Goal: Find specific page/section: Find specific page/section

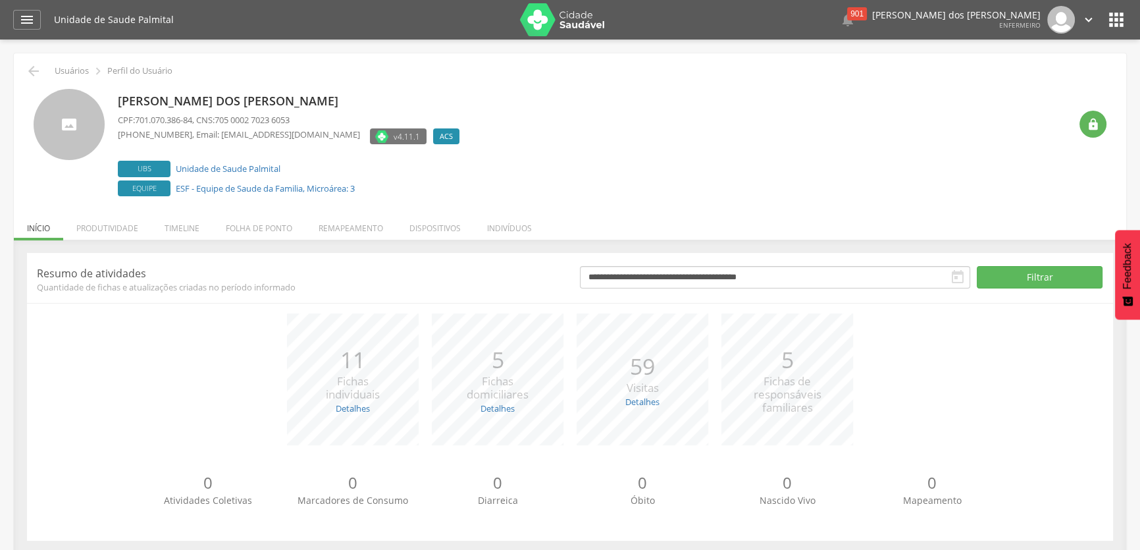
drag, startPoint x: 504, startPoint y: 227, endPoint x: 509, endPoint y: 234, distance: 8.6
click at [508, 230] on li "Indivíduos" at bounding box center [509, 224] width 71 height 31
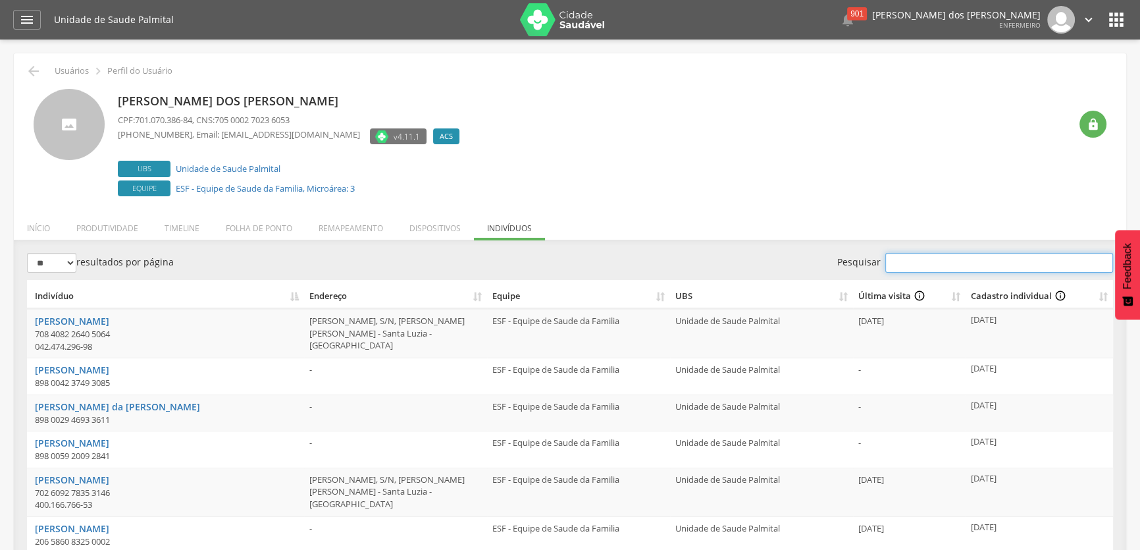
click at [946, 263] on input "Pesquisar" at bounding box center [999, 263] width 228 height 20
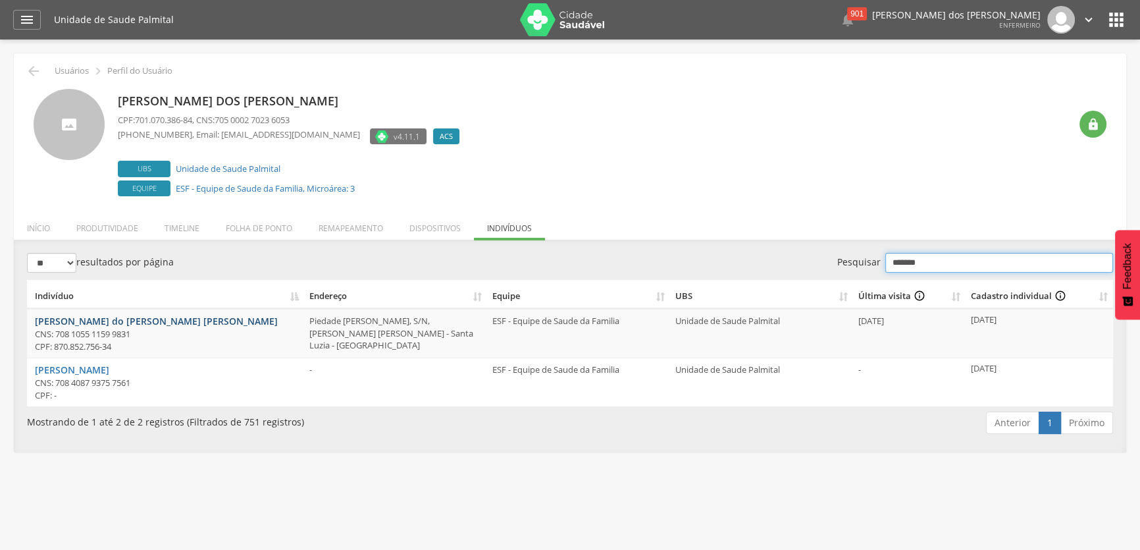
type input "*******"
click at [126, 322] on link "[PERSON_NAME] do [PERSON_NAME] [PERSON_NAME]" at bounding box center [156, 321] width 243 height 13
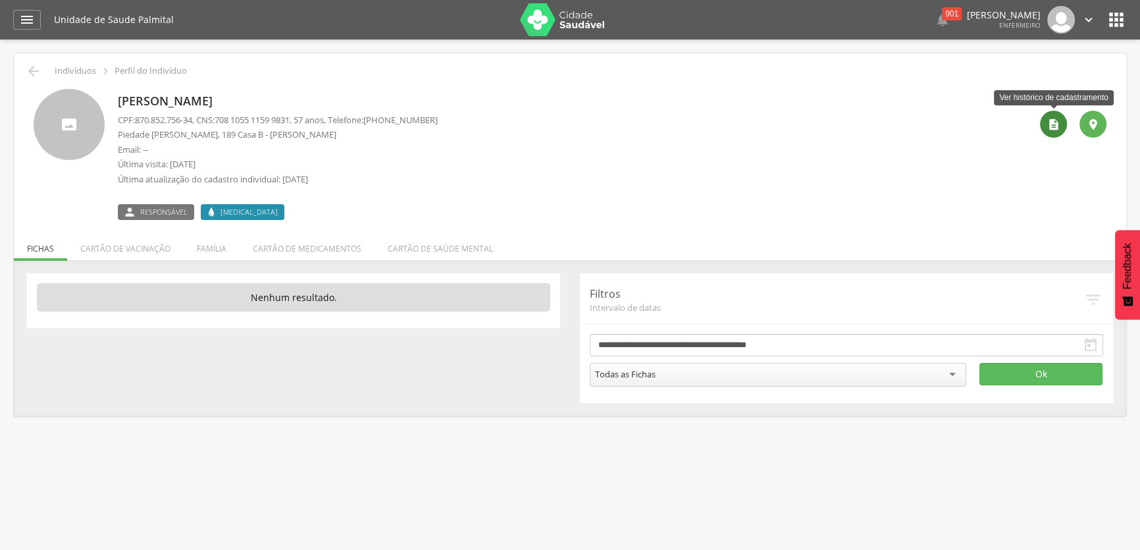
click at [1056, 125] on icon "" at bounding box center [1053, 124] width 13 height 13
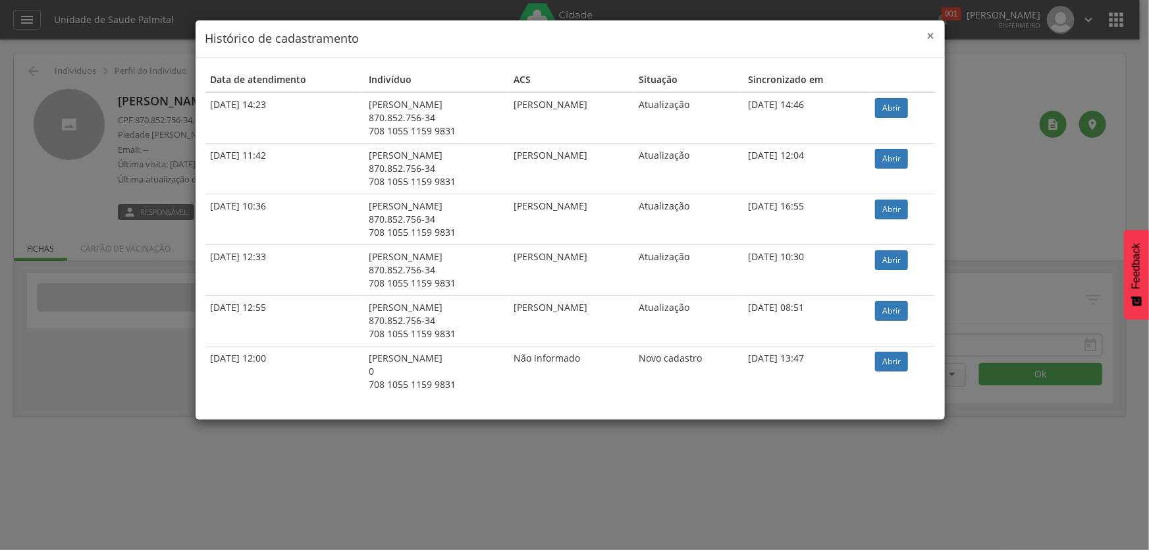
click at [934, 31] on span "×" at bounding box center [931, 35] width 8 height 18
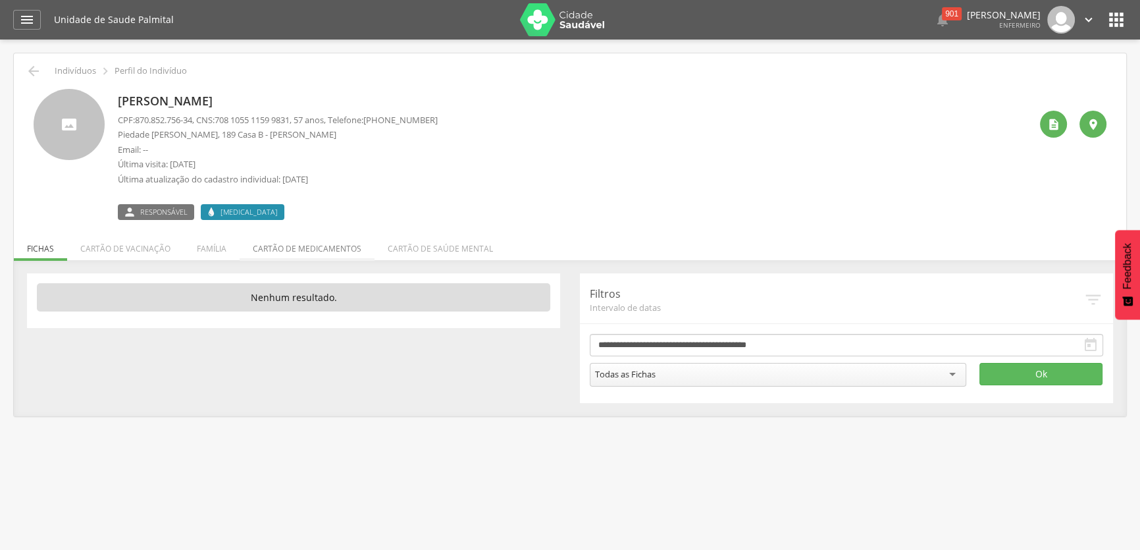
click at [280, 246] on li "Cartão de medicamentos" at bounding box center [307, 245] width 135 height 31
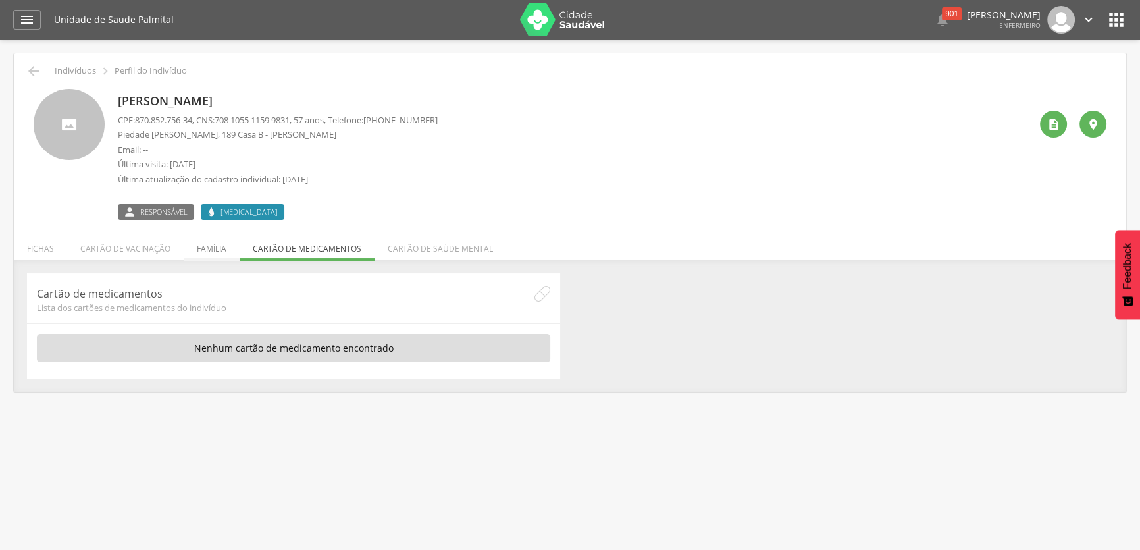
click at [220, 248] on li "Família" at bounding box center [212, 245] width 56 height 31
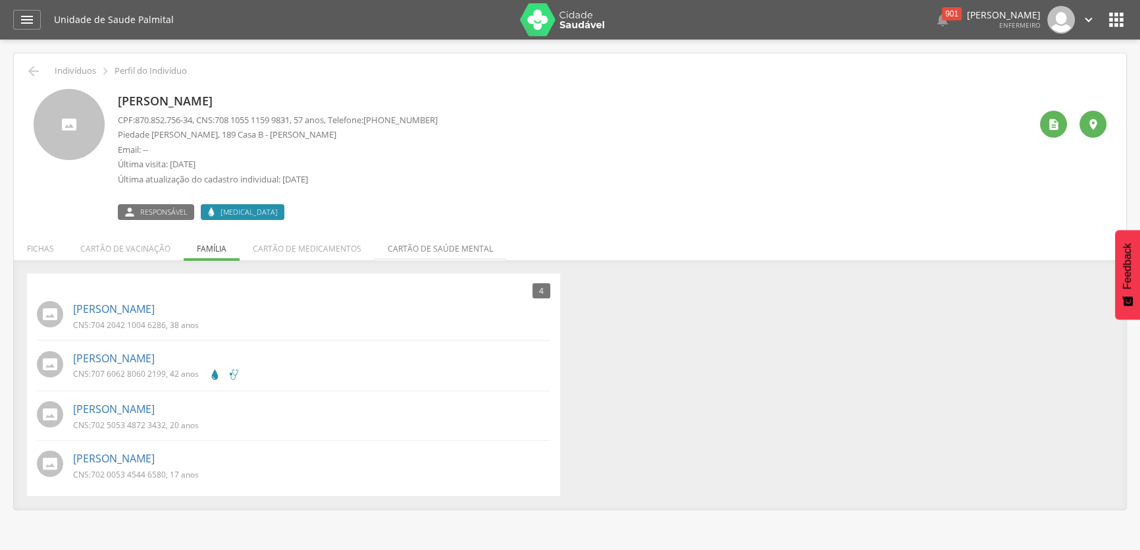
click at [407, 240] on li "Cartão de saúde mental" at bounding box center [441, 245] width 132 height 31
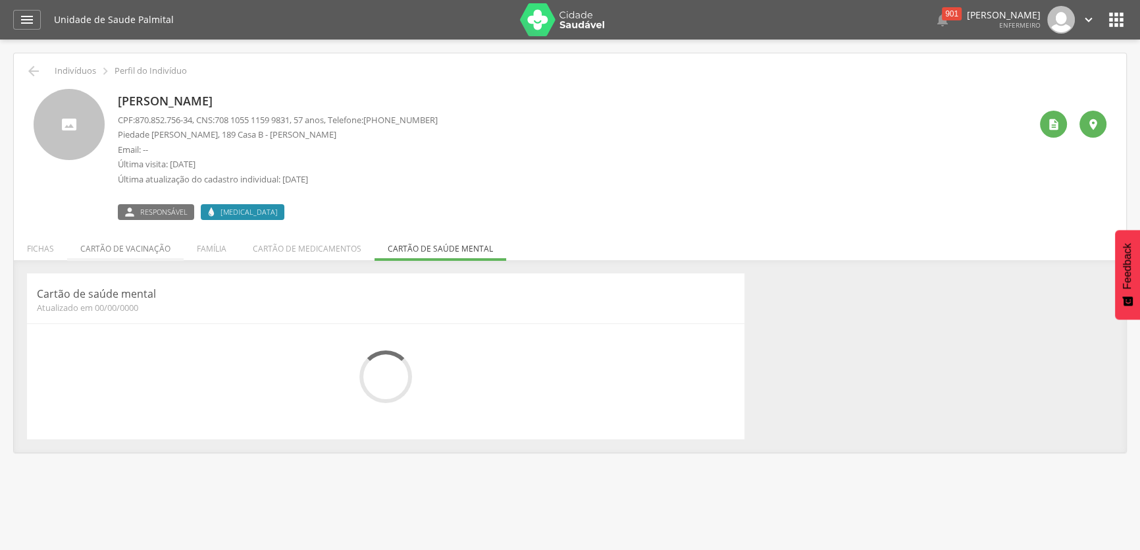
click at [157, 244] on li "Cartão de vacinação" at bounding box center [125, 245] width 117 height 31
click at [45, 249] on li "Fichas" at bounding box center [40, 245] width 53 height 31
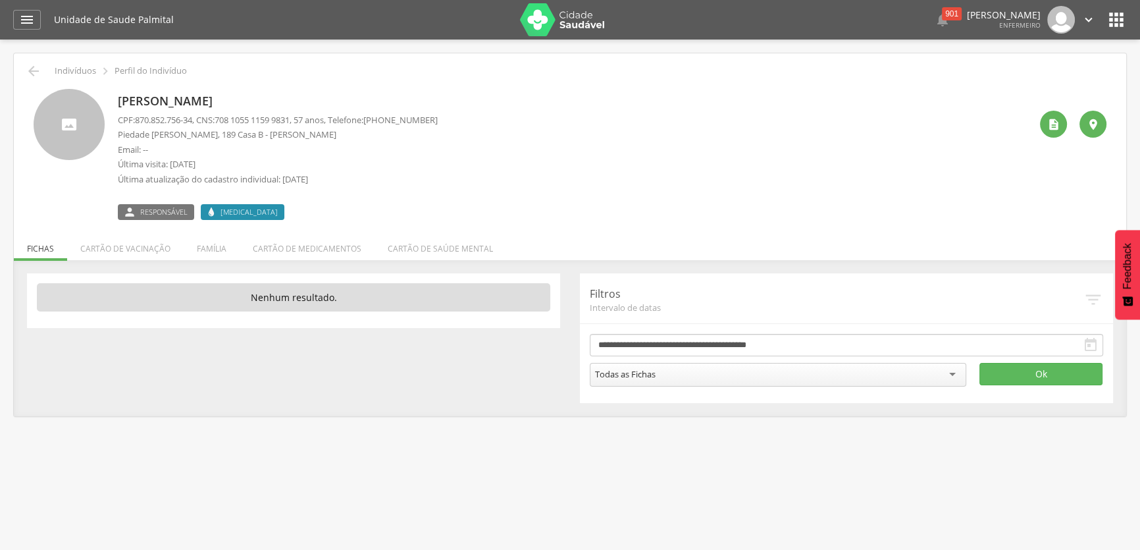
click at [204, 125] on p "CPF: 870.852.756-34 , CNS: 708 1055 1159 9831 , 57 anos, Telefone: (31) 99428-8…" at bounding box center [278, 120] width 320 height 13
click at [202, 95] on p "[PERSON_NAME] do [PERSON_NAME] [PERSON_NAME]" at bounding box center [278, 101] width 320 height 17
click at [213, 95] on p "[PERSON_NAME] do [PERSON_NAME] [PERSON_NAME]" at bounding box center [278, 101] width 320 height 17
click at [198, 117] on p "CPF: 870.852.756-34 , CNS: 708 1055 1159 9831 , 57 anos, Telefone: (31) 99428-8…" at bounding box center [278, 120] width 320 height 13
click at [1115, 21] on icon "" at bounding box center [1116, 19] width 21 height 21
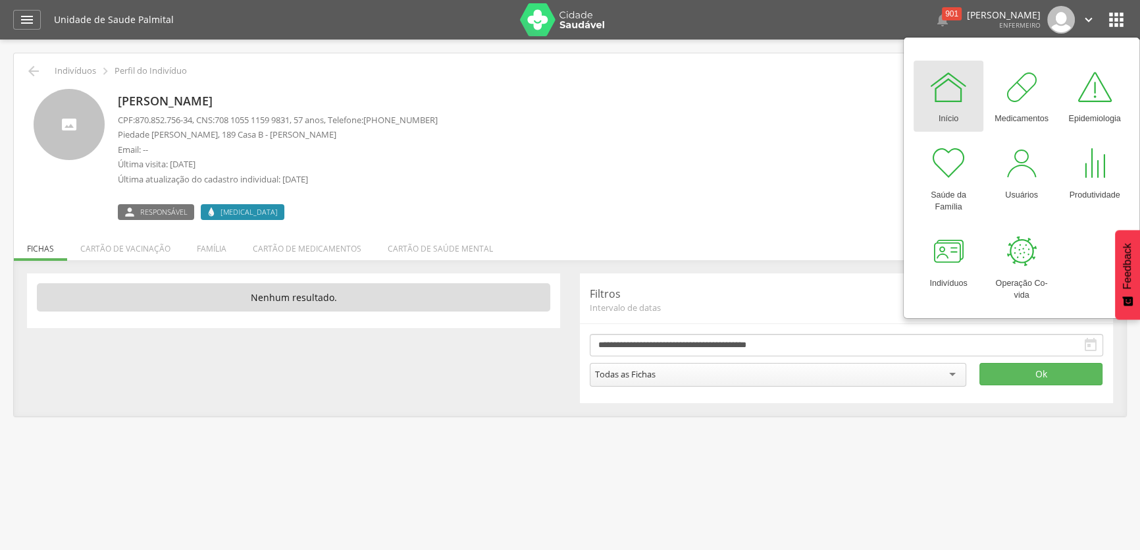
click at [962, 112] on link "Início" at bounding box center [949, 96] width 70 height 71
